Goal: Feedback & Contribution: Leave review/rating

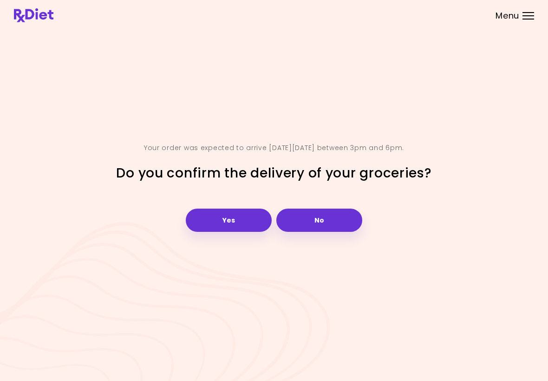
click at [246, 218] on button "Yes" at bounding box center [229, 220] width 86 height 23
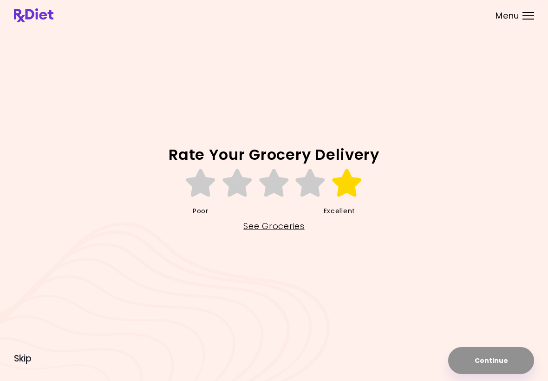
click at [334, 189] on icon at bounding box center [347, 183] width 32 height 28
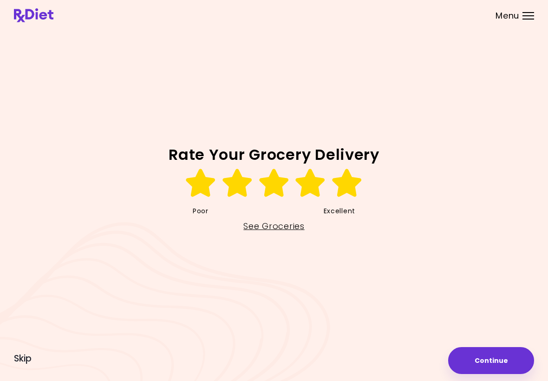
click at [503, 357] on button "Continue" at bounding box center [491, 360] width 86 height 27
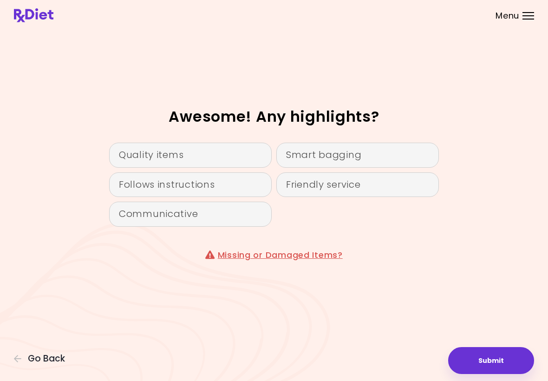
click at [201, 158] on div "Quality items" at bounding box center [190, 155] width 163 height 25
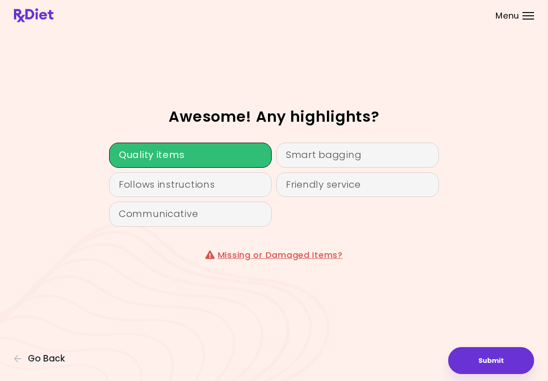
click at [214, 192] on div "Follows instructions" at bounding box center [190, 184] width 163 height 25
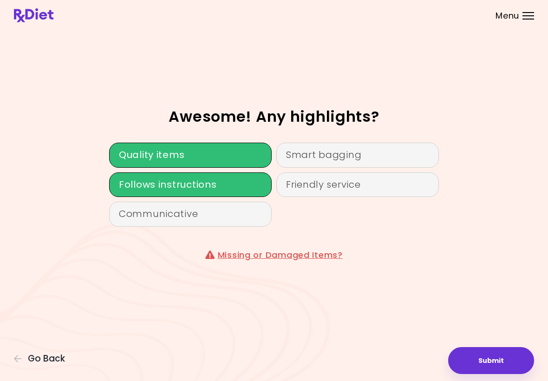
click at [352, 159] on div "Smart bagging" at bounding box center [357, 155] width 163 height 25
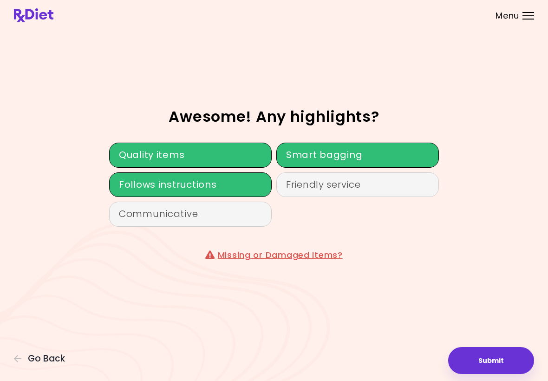
click at [493, 356] on button "Submit" at bounding box center [491, 360] width 86 height 27
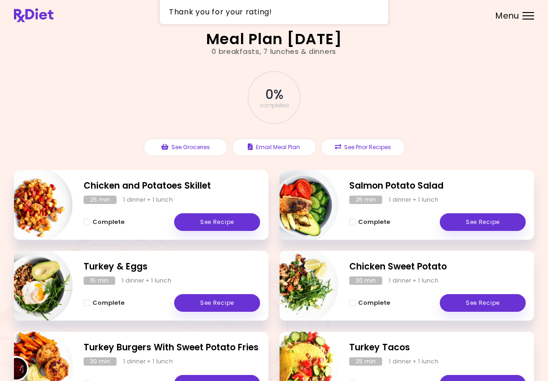
click at [177, 148] on button "See Groceries" at bounding box center [186, 147] width 84 height 18
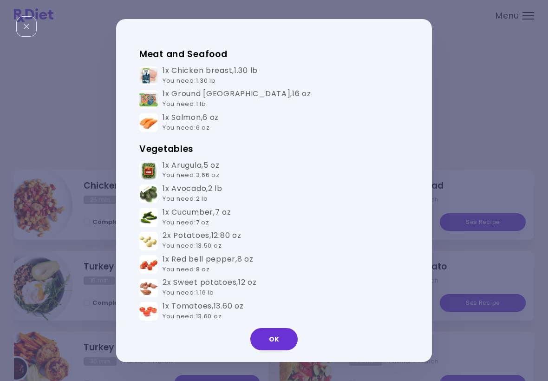
scroll to position [206, 0]
